Goal: Task Accomplishment & Management: Complete application form

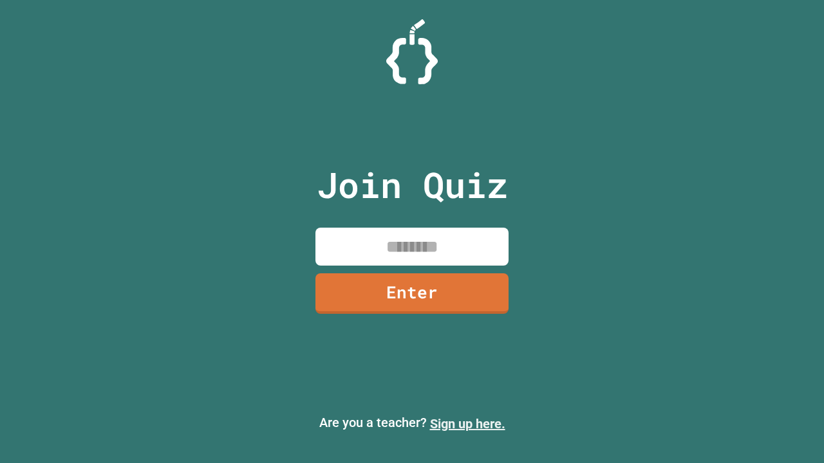
click at [467, 424] on link "Sign up here." at bounding box center [467, 423] width 75 height 15
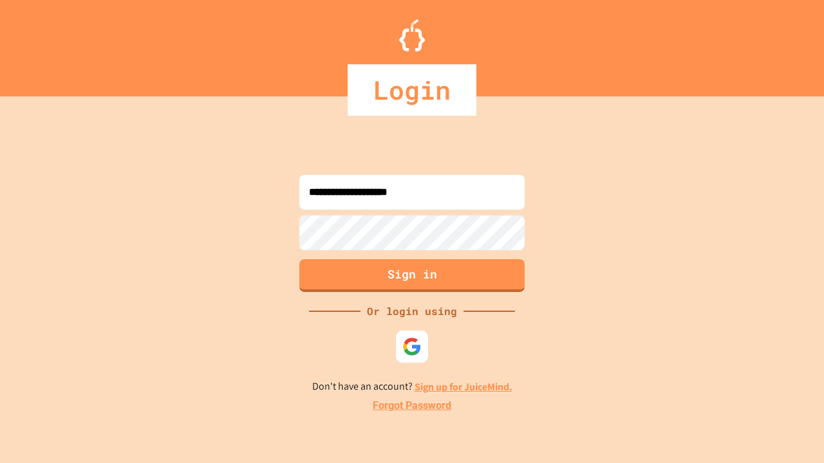
type input "**********"
